Goal: Task Accomplishment & Management: Use online tool/utility

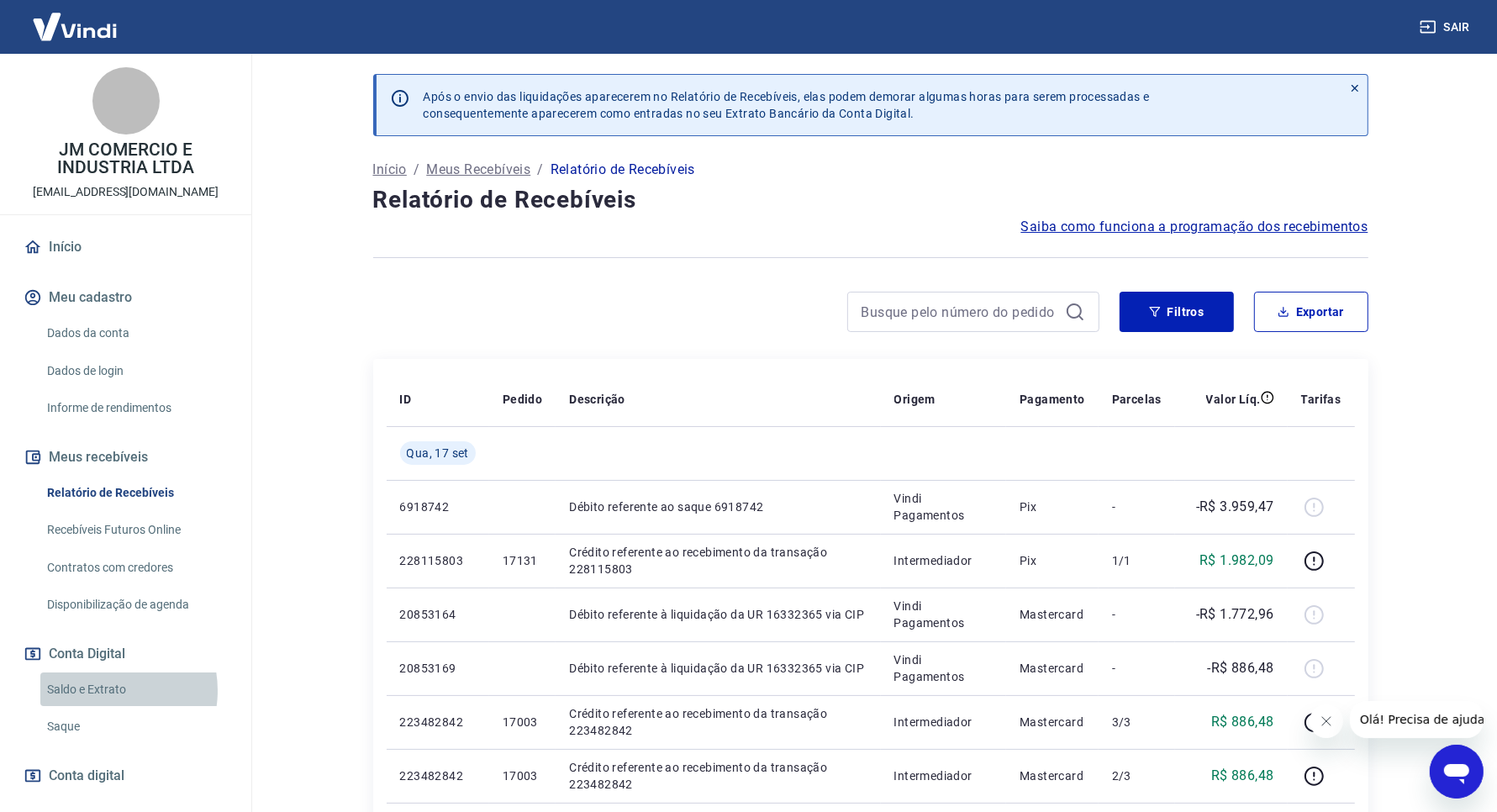
click at [108, 690] on link "Saldo e Extrato" at bounding box center [135, 690] width 191 height 34
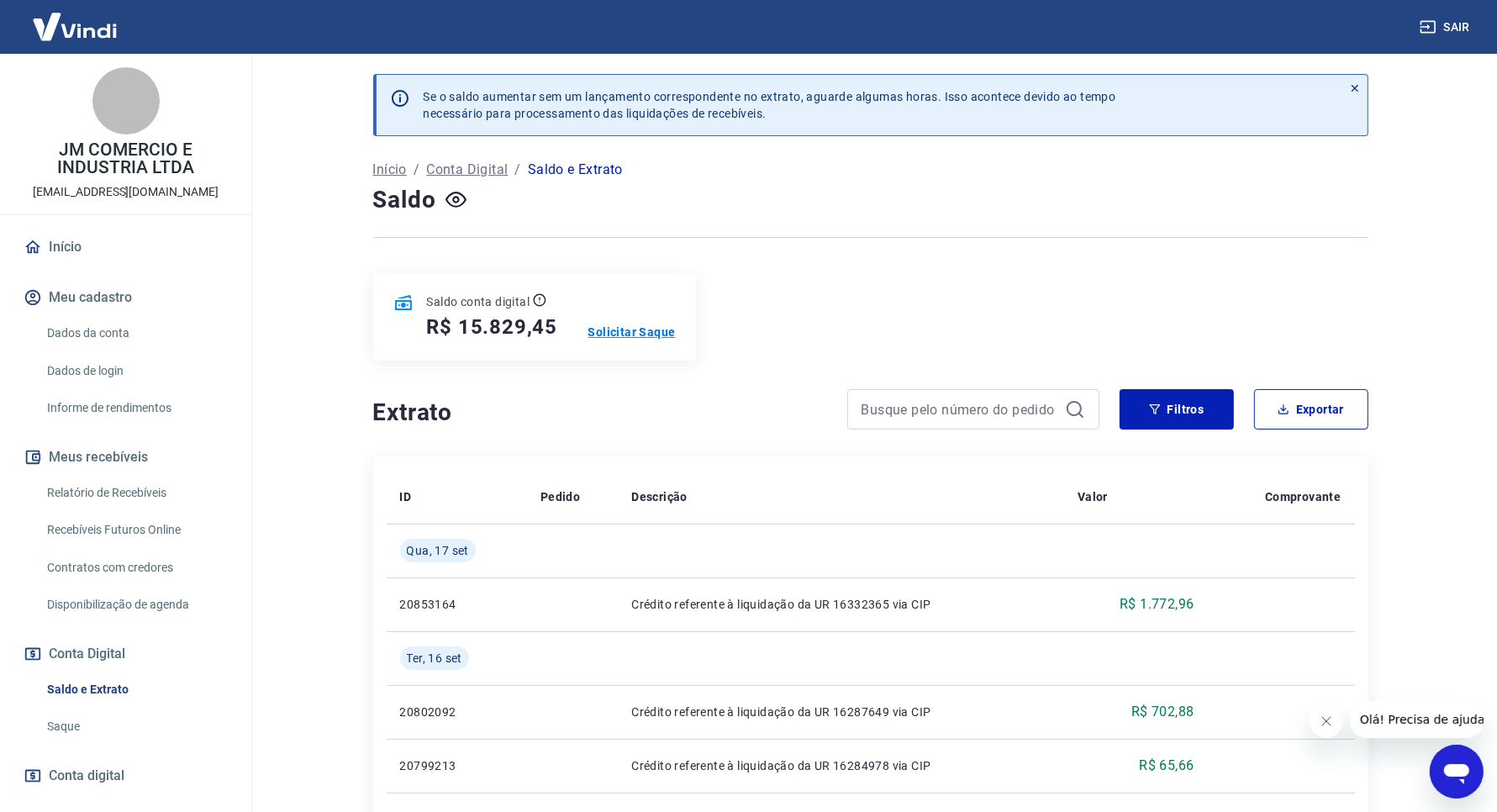
click at [621, 328] on p "Solicitar Saque" at bounding box center [631, 332] width 87 height 17
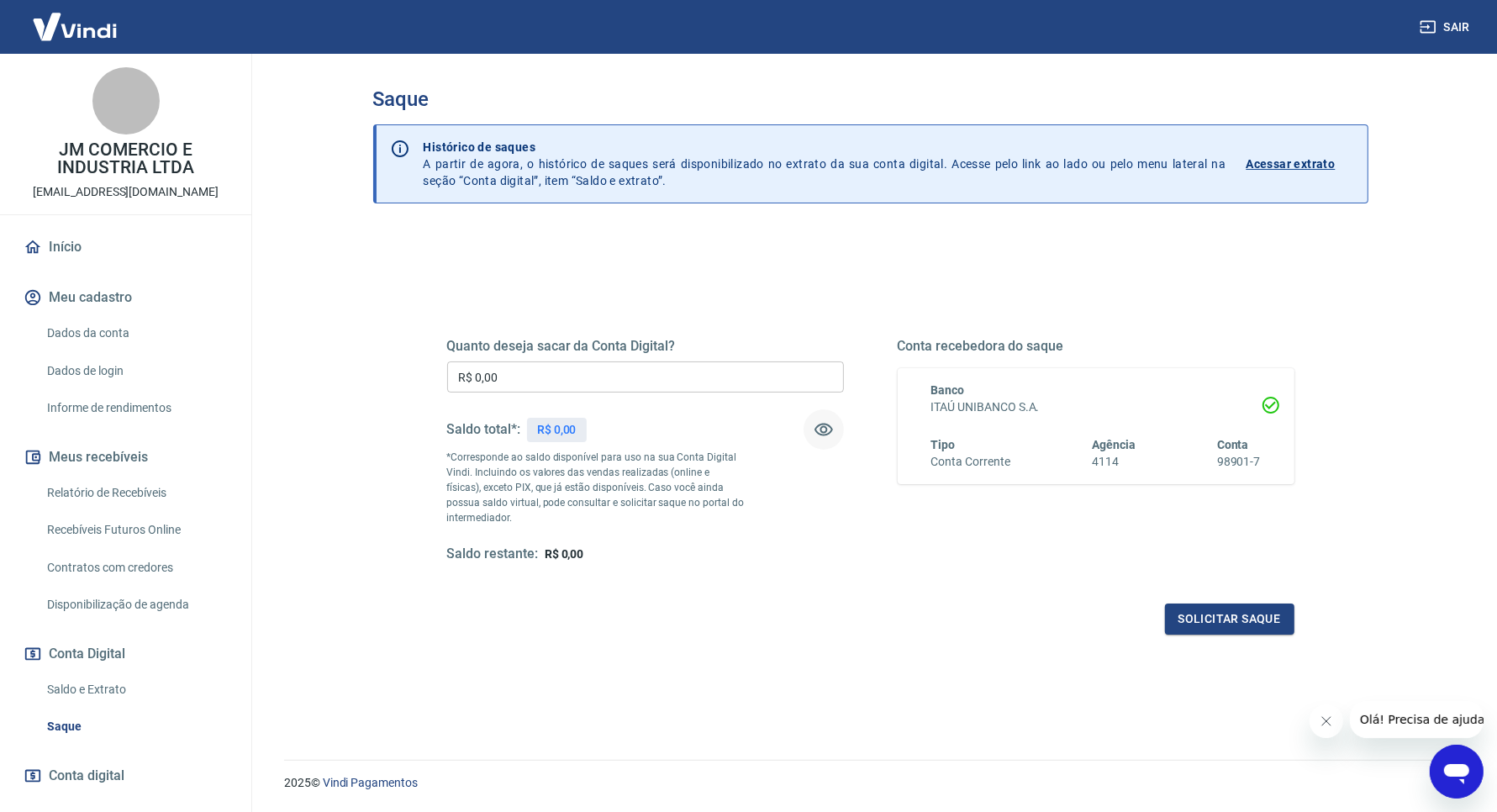
click at [821, 434] on icon "button" at bounding box center [824, 429] width 20 height 20
click at [811, 437] on button "button" at bounding box center [823, 429] width 40 height 40
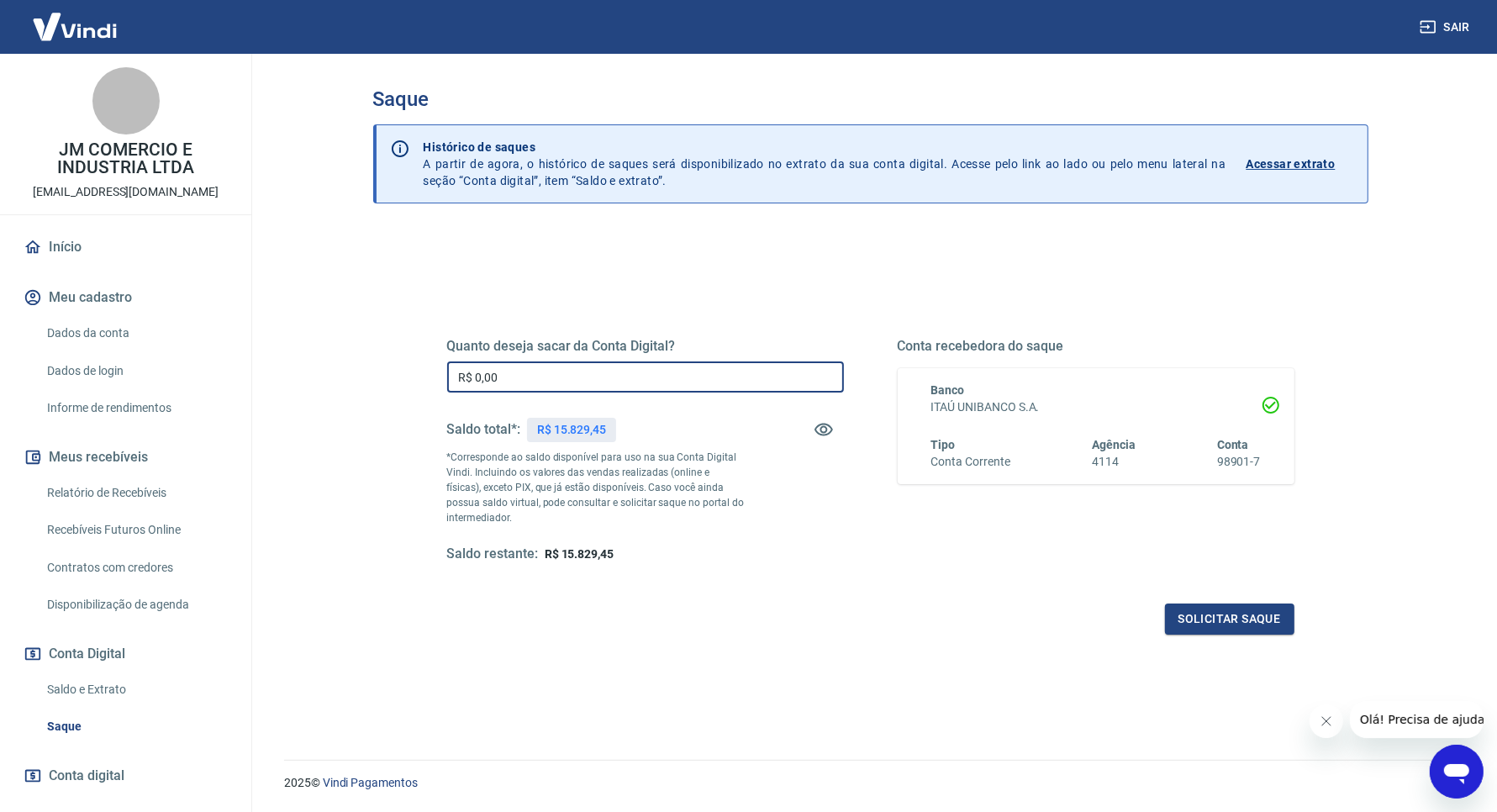
click at [677, 374] on input "R$ 0,00" at bounding box center [645, 377] width 396 height 31
type input "R$ 15.829,45"
click at [1219, 614] on button "Solicitar saque" at bounding box center [1229, 619] width 130 height 31
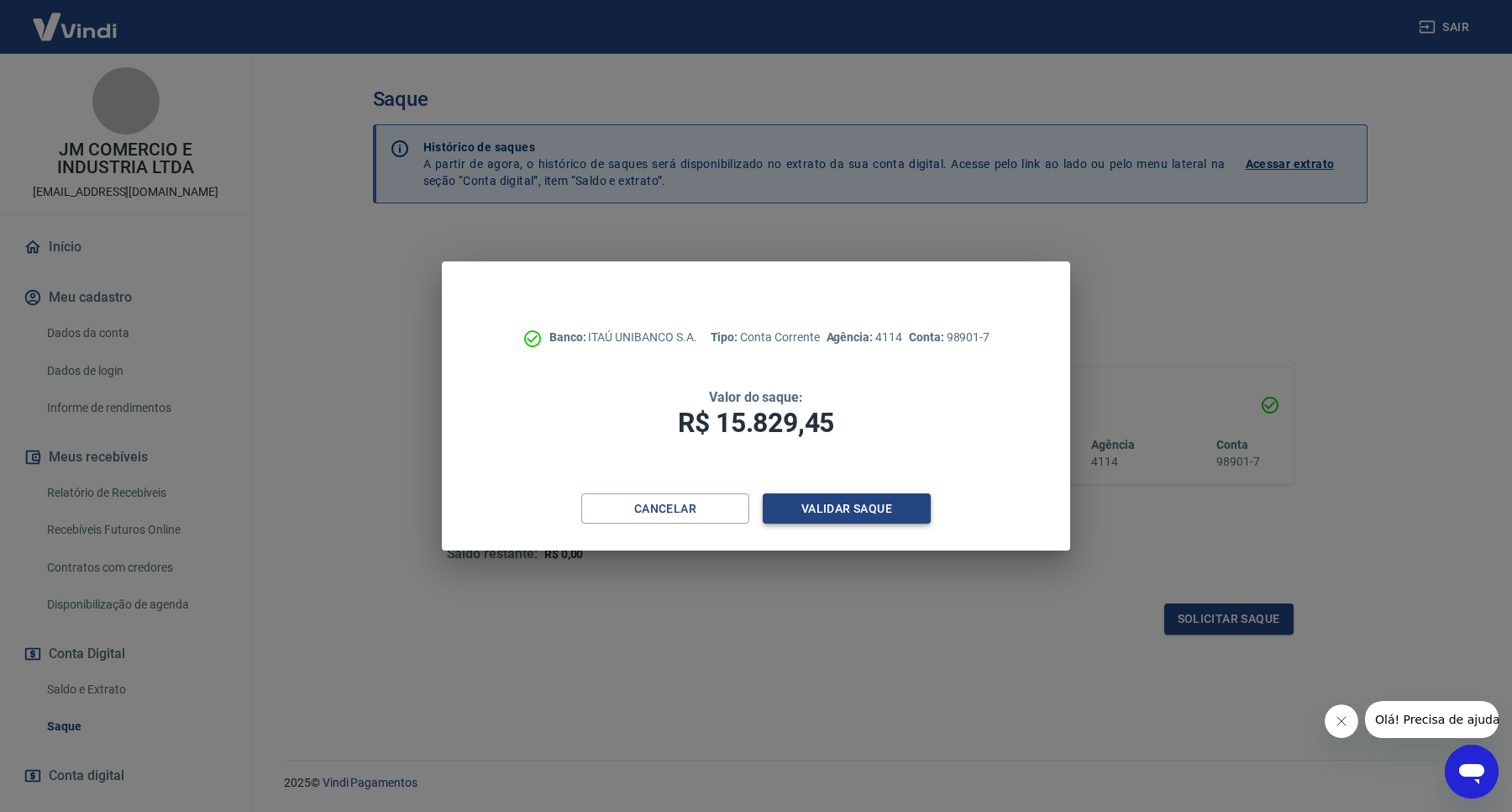
click at [824, 509] on button "Validar saque" at bounding box center [846, 509] width 168 height 31
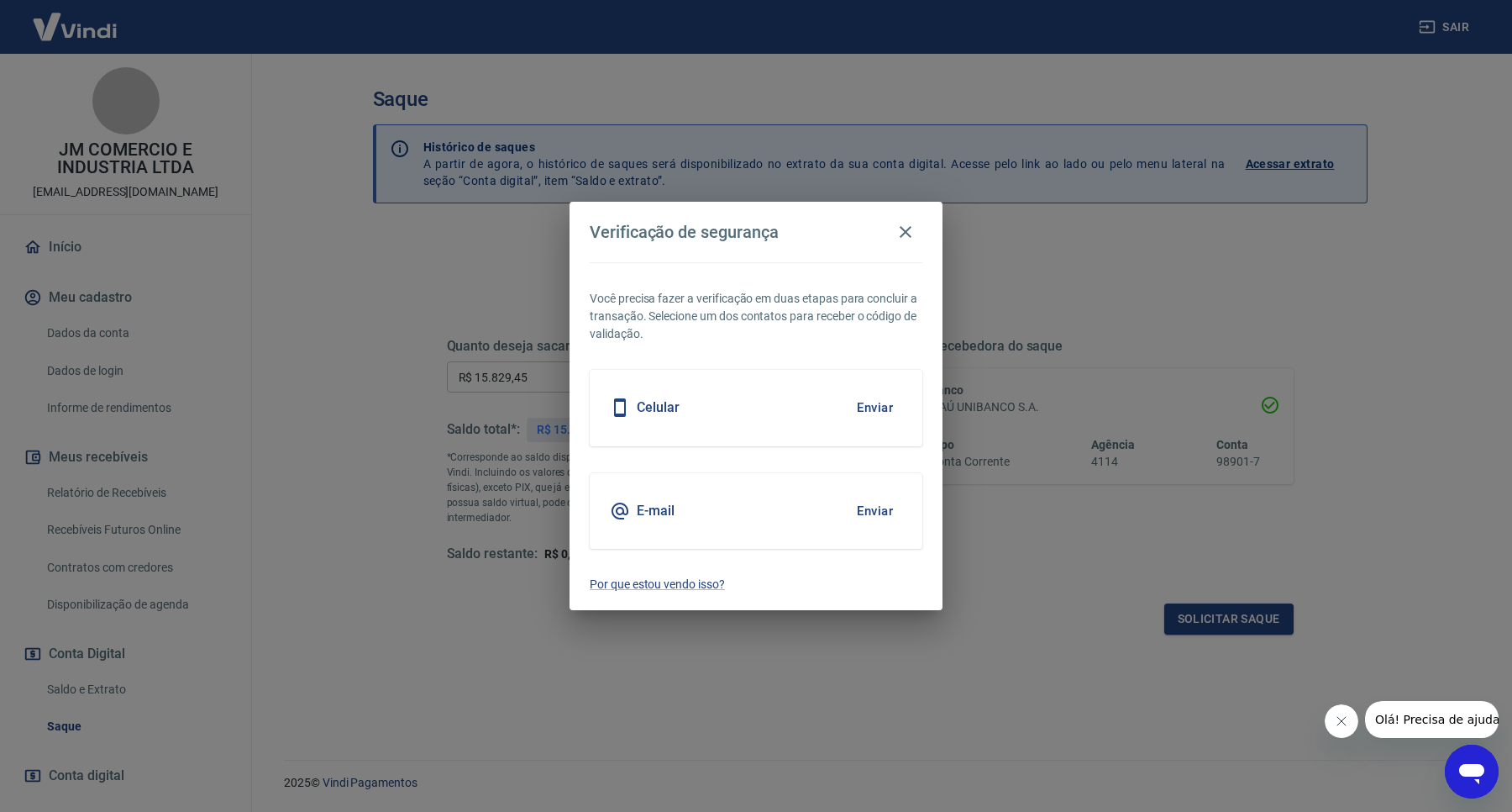
click at [872, 505] on button "Enviar" at bounding box center [875, 511] width 54 height 35
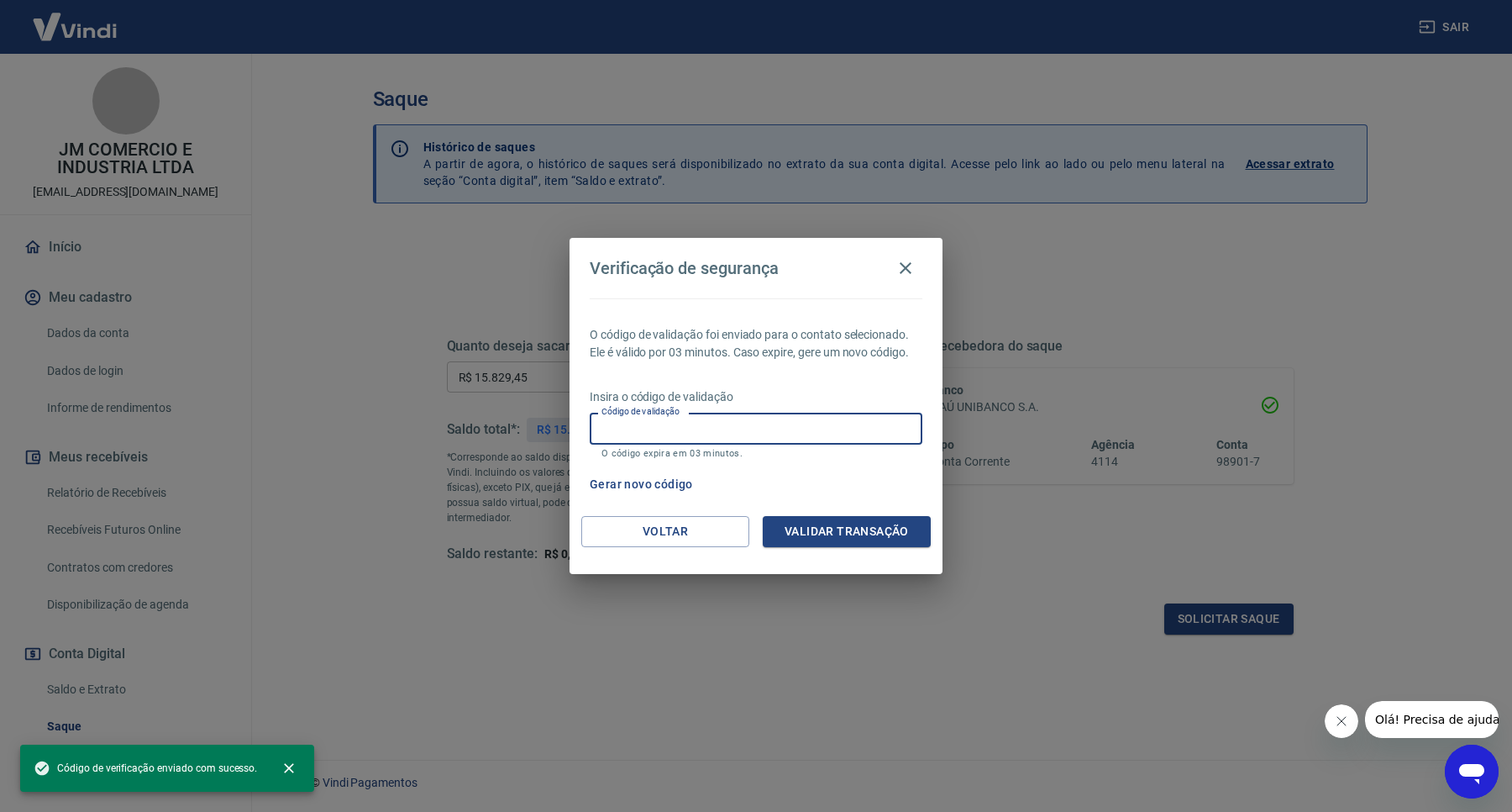
click at [749, 429] on input "Código de validação" at bounding box center [756, 428] width 333 height 31
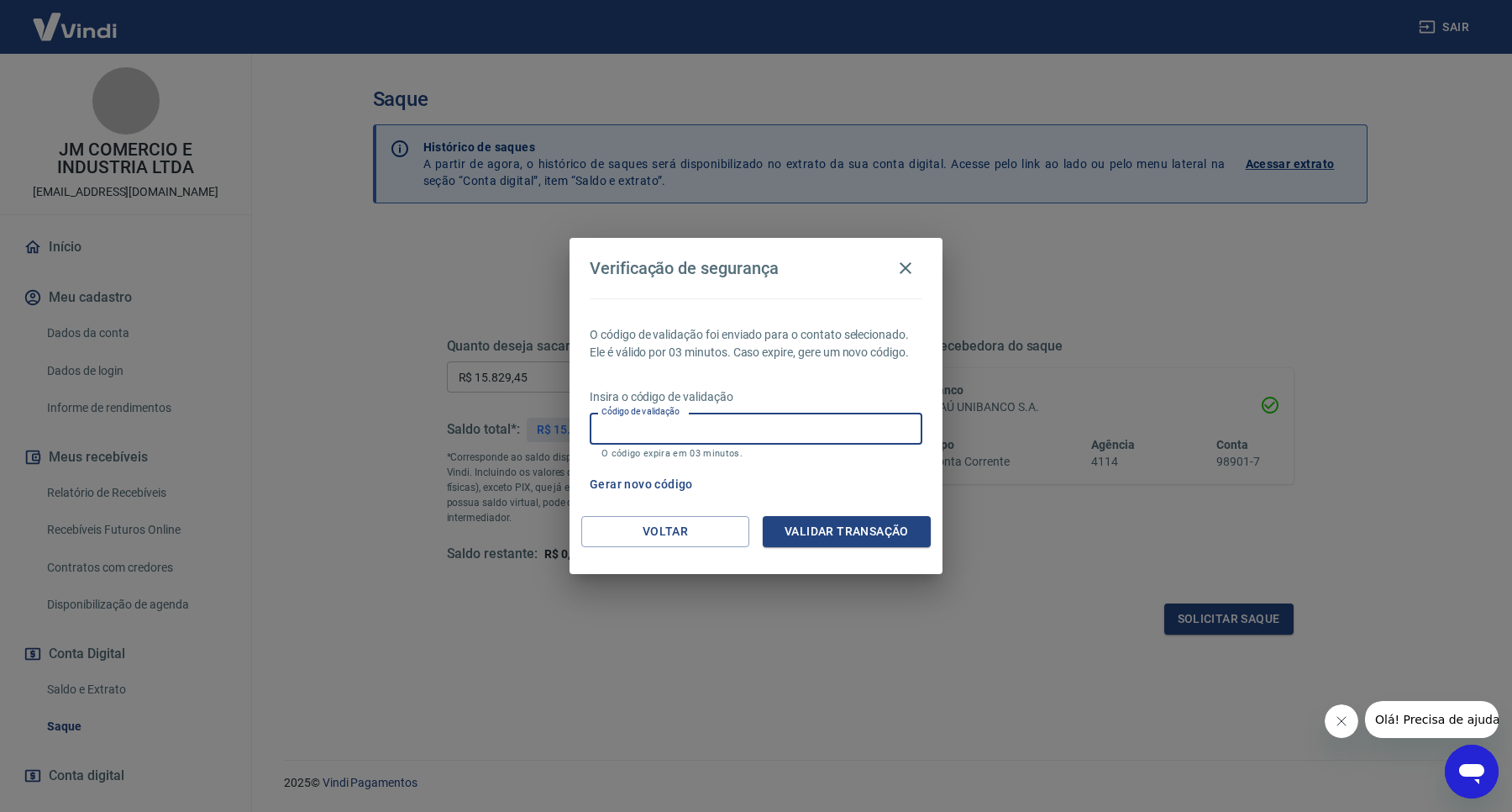
paste input "432433"
type input "432433"
click at [830, 522] on button "Validar transação" at bounding box center [846, 532] width 168 height 31
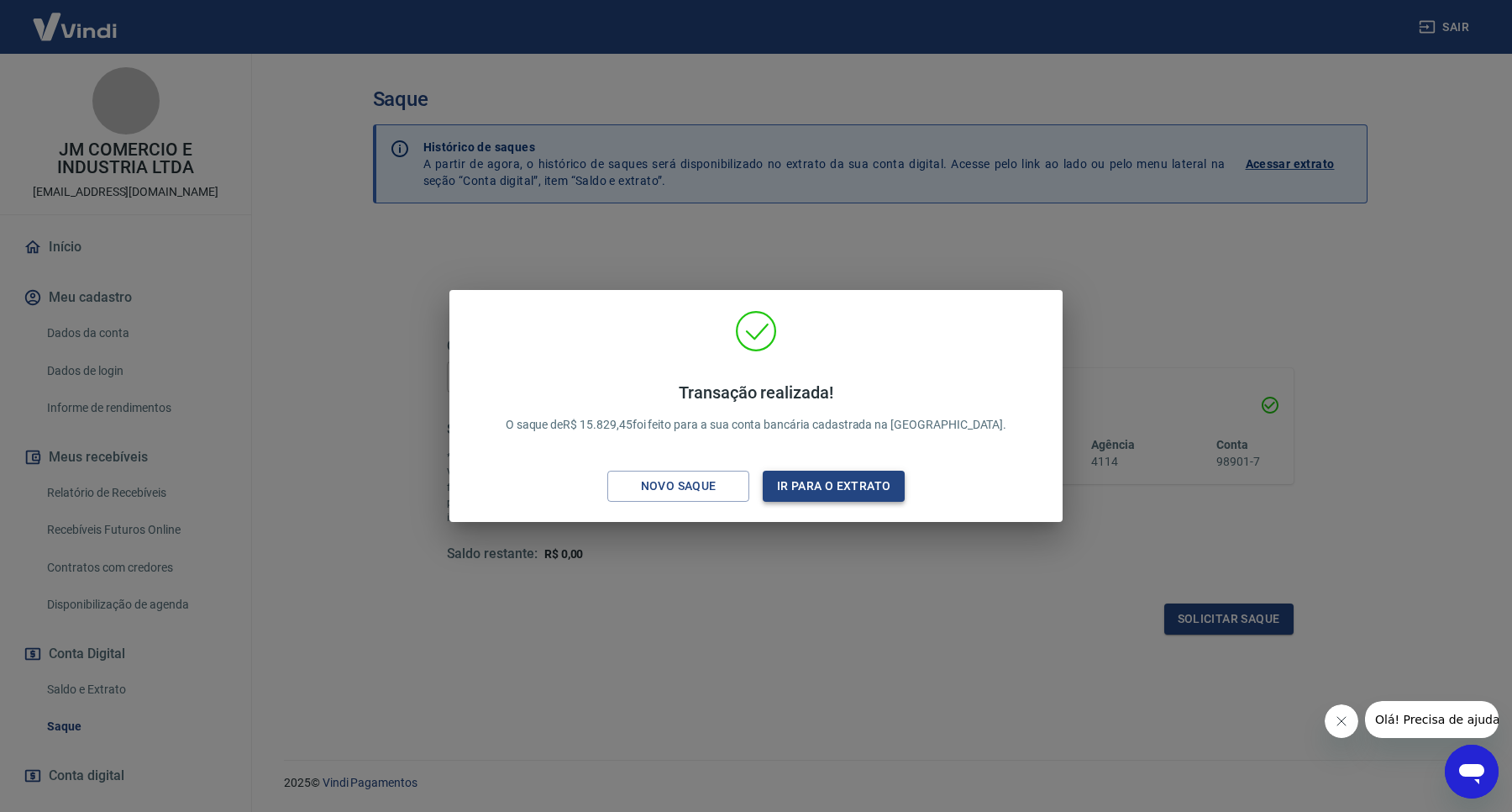
click at [860, 489] on button "Ir para o extrato" at bounding box center [834, 486] width 142 height 31
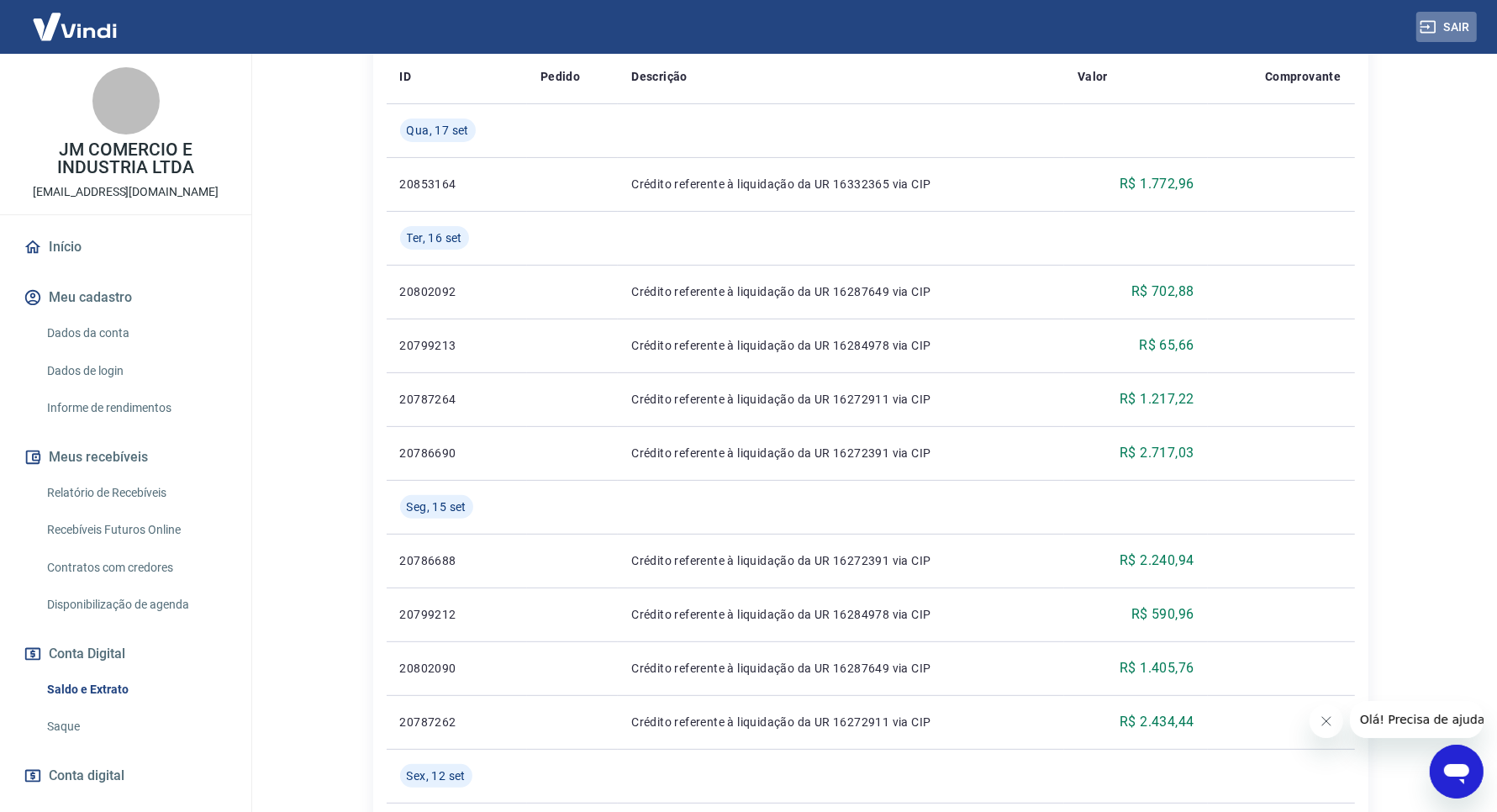
click at [1450, 30] on button "Sair" at bounding box center [1446, 27] width 61 height 31
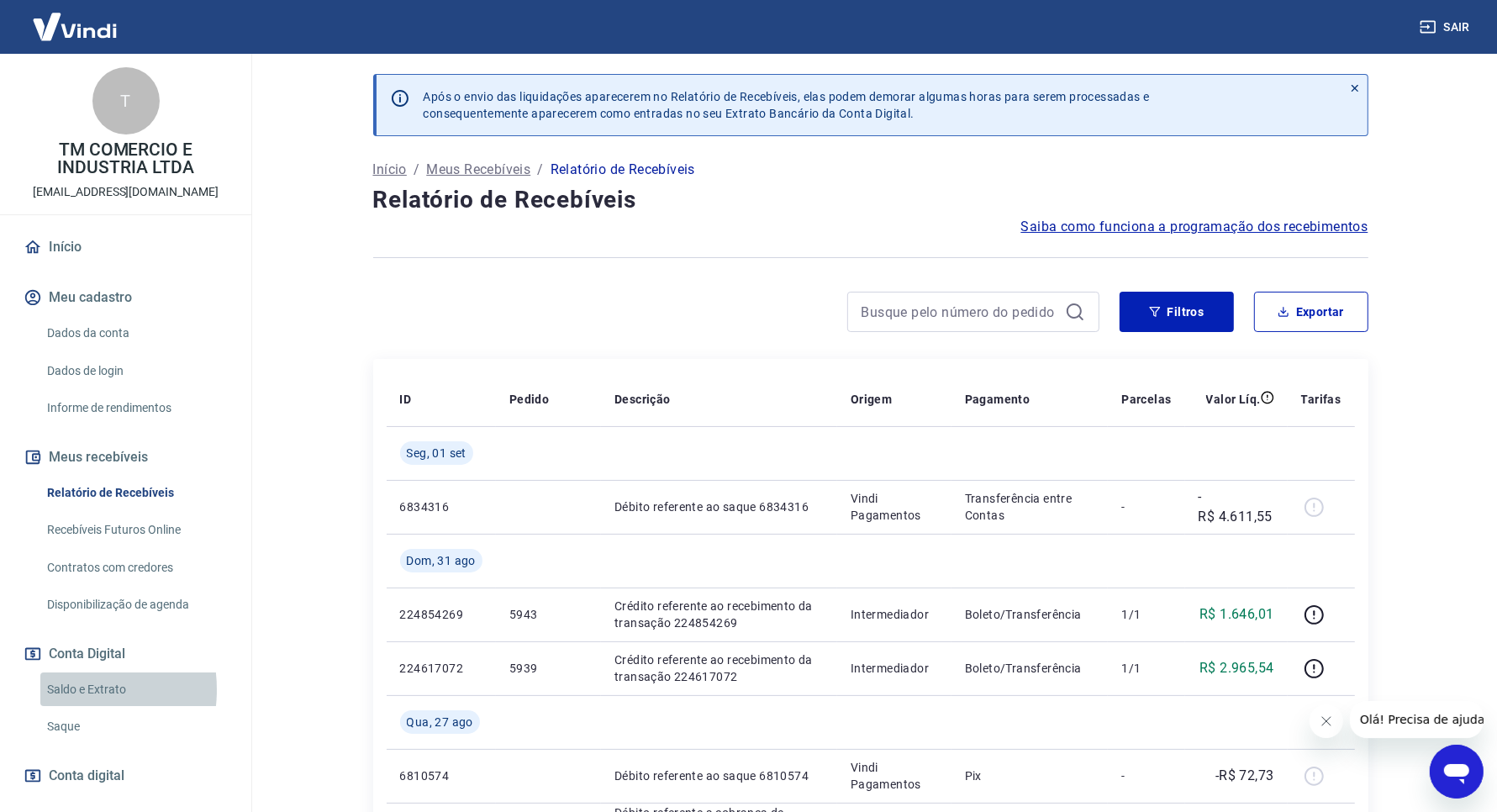
click at [65, 690] on link "Saldo e Extrato" at bounding box center [135, 690] width 191 height 34
